Goal: Find specific page/section: Find specific page/section

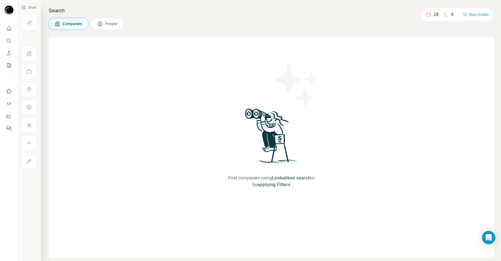
click at [111, 25] on span "People" at bounding box center [111, 24] width 13 height 6
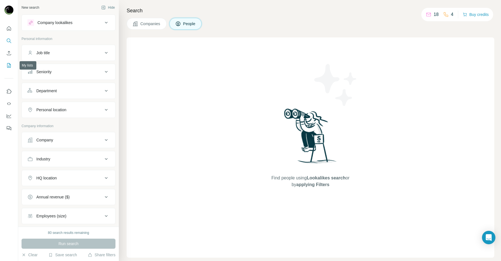
click at [11, 69] on button "My lists" at bounding box center [8, 65] width 9 height 10
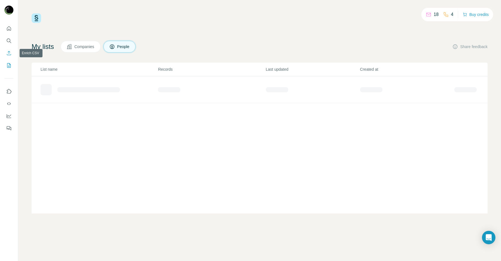
click at [9, 53] on icon "Enrich CSV" at bounding box center [9, 53] width 6 height 6
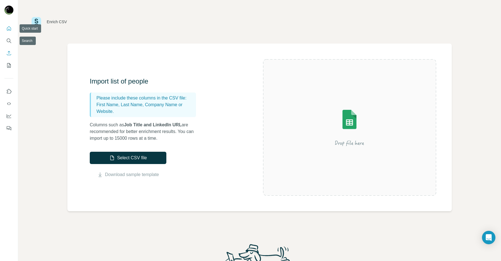
click at [9, 30] on icon "Quick start" at bounding box center [9, 28] width 4 height 4
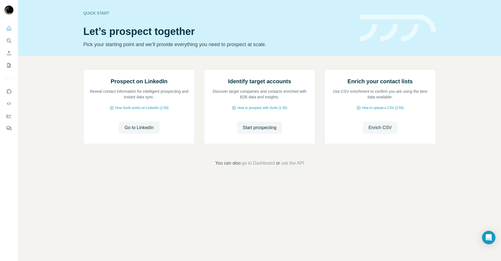
click at [7, 47] on nav at bounding box center [8, 46] width 9 height 47
click at [7, 43] on icon "Search" at bounding box center [9, 41] width 6 height 6
